Goal: Transaction & Acquisition: Purchase product/service

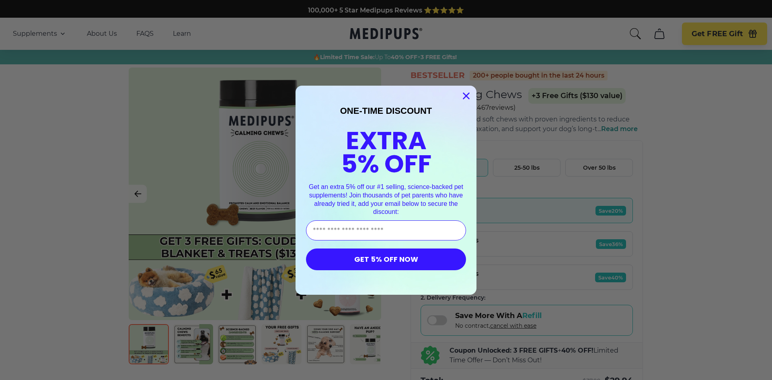
drag, startPoint x: 466, startPoint y: 92, endPoint x: 459, endPoint y: 90, distance: 6.7
click at [466, 93] on icon "Close dialog" at bounding box center [466, 96] width 6 height 6
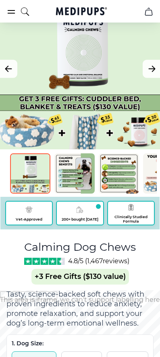
scroll to position [161, 0]
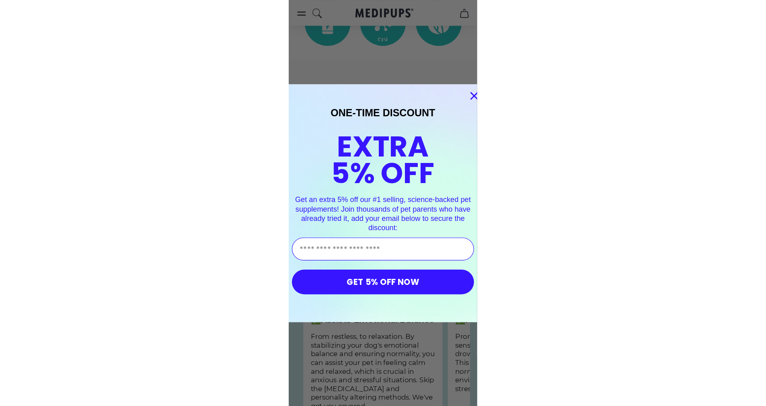
scroll to position [754, 0]
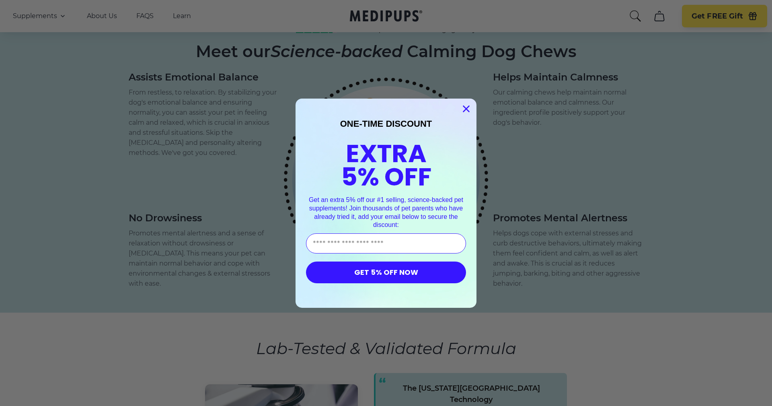
drag, startPoint x: 461, startPoint y: 107, endPoint x: 482, endPoint y: 119, distance: 23.2
click at [159, 107] on icon "Close dialog" at bounding box center [466, 109] width 6 height 6
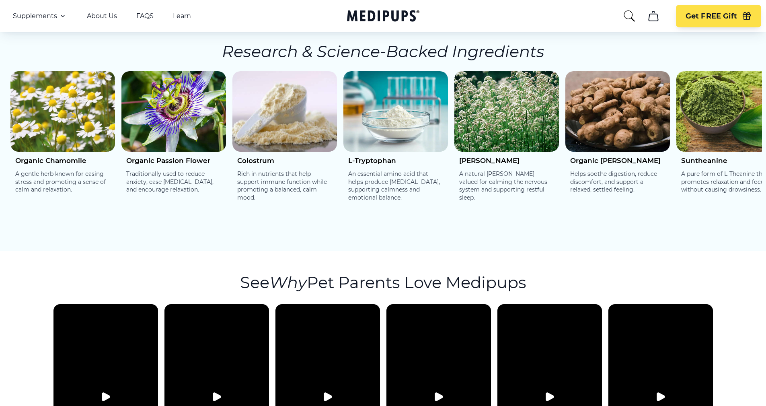
scroll to position [1277, 0]
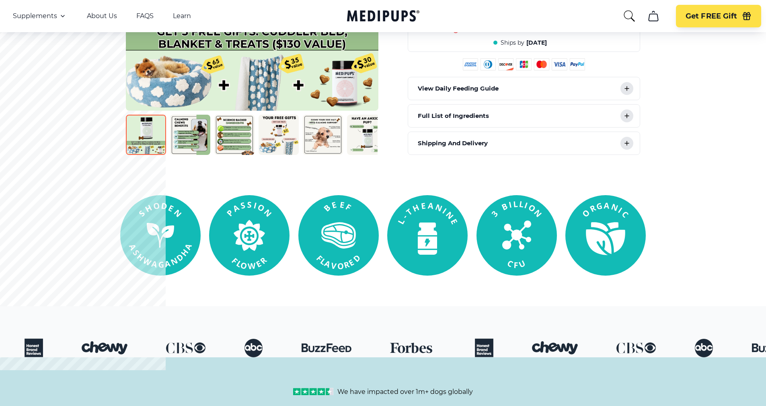
scroll to position [151, 0]
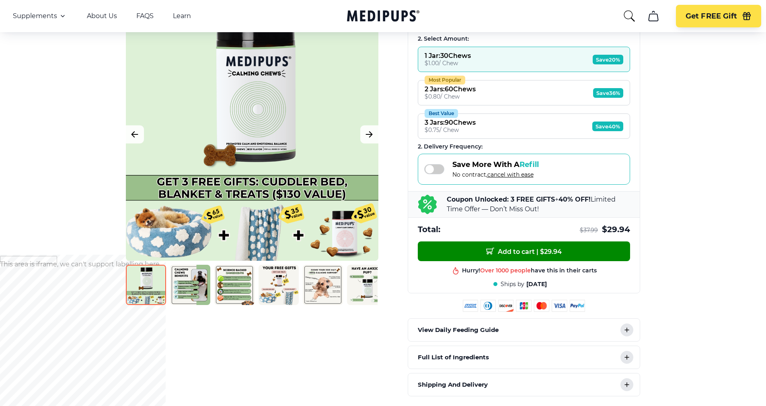
click at [159, 268] on img at bounding box center [190, 284] width 40 height 40
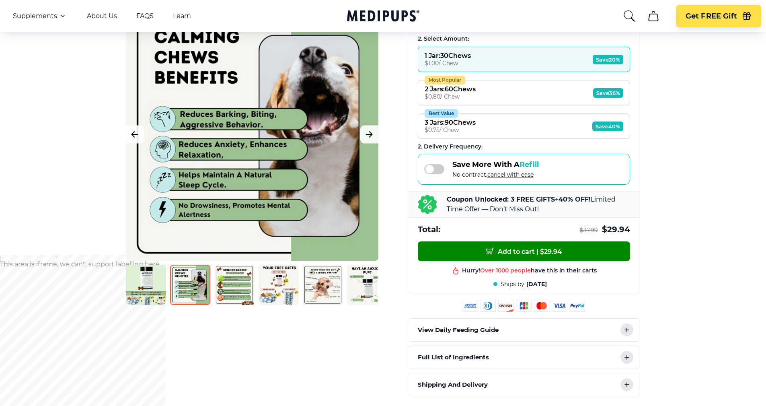
click at [154, 281] on img at bounding box center [146, 284] width 40 height 40
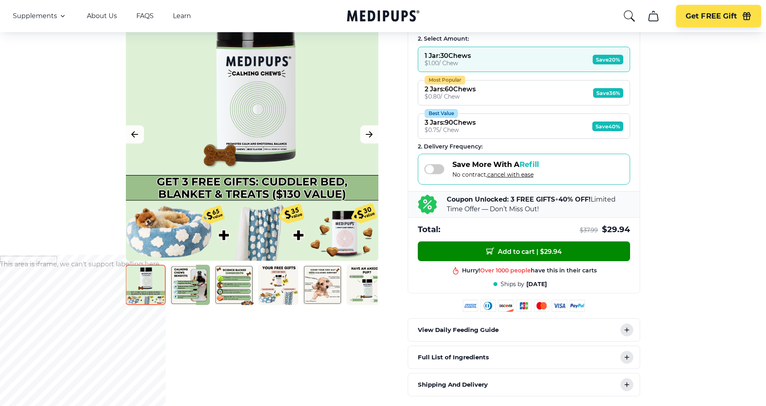
click at [159, 284] on img at bounding box center [190, 284] width 40 height 40
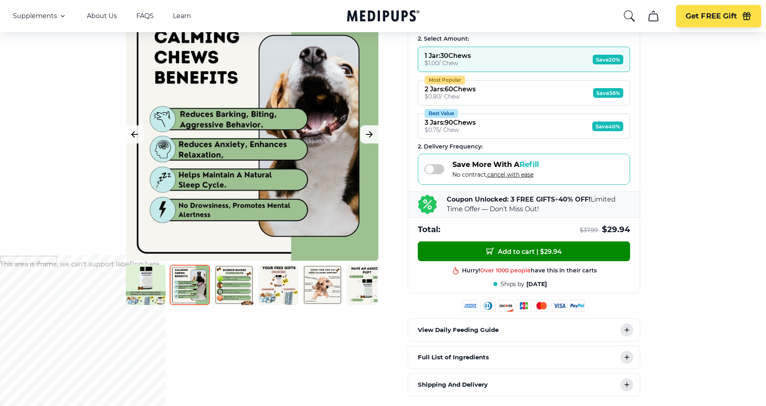
click at [159, 277] on img at bounding box center [234, 284] width 40 height 40
